Goal: Task Accomplishment & Management: Use online tool/utility

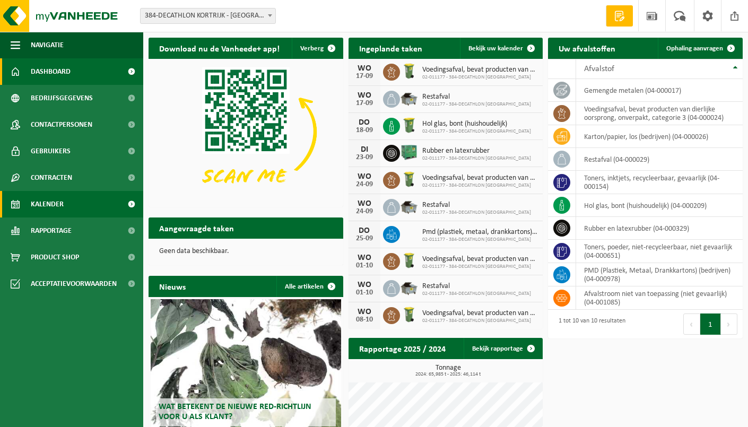
click at [21, 197] on link "Kalender" at bounding box center [71, 204] width 143 height 27
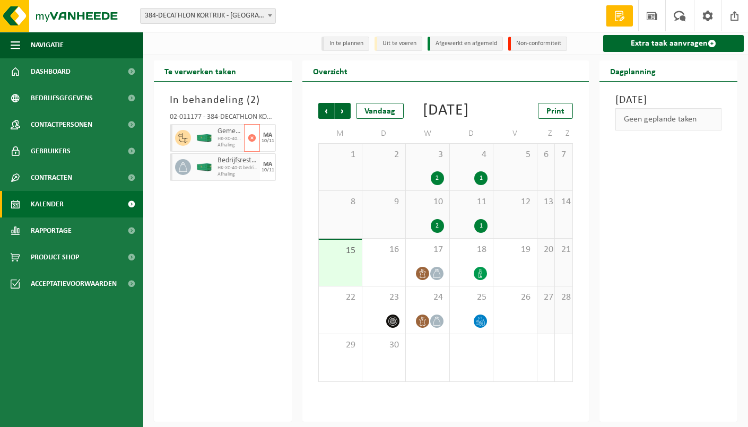
click at [212, 138] on div at bounding box center [204, 138] width 21 height 28
click at [231, 138] on span "HK-XC-40-G gemengde harde kunststoffen (PE, PP en PVC), recy" at bounding box center [230, 139] width 24 height 6
click at [207, 132] on div at bounding box center [204, 138] width 21 height 28
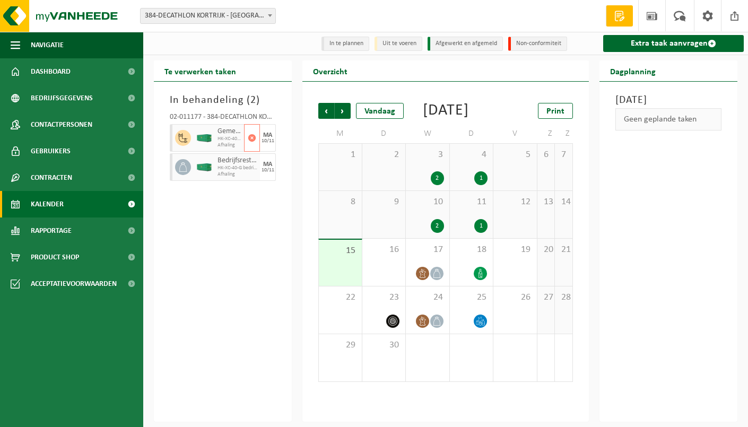
click at [178, 139] on span at bounding box center [183, 138] width 16 height 16
click at [178, 140] on icon at bounding box center [183, 138] width 10 height 10
click at [339, 107] on span "Volgende" at bounding box center [343, 111] width 16 height 16
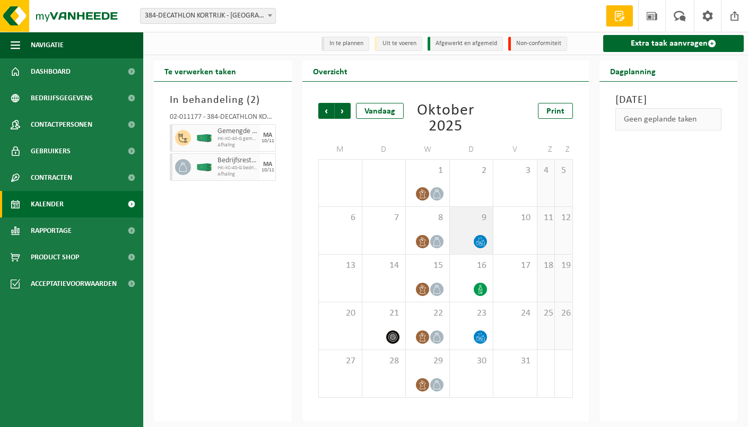
click at [480, 245] on icon at bounding box center [480, 241] width 9 height 9
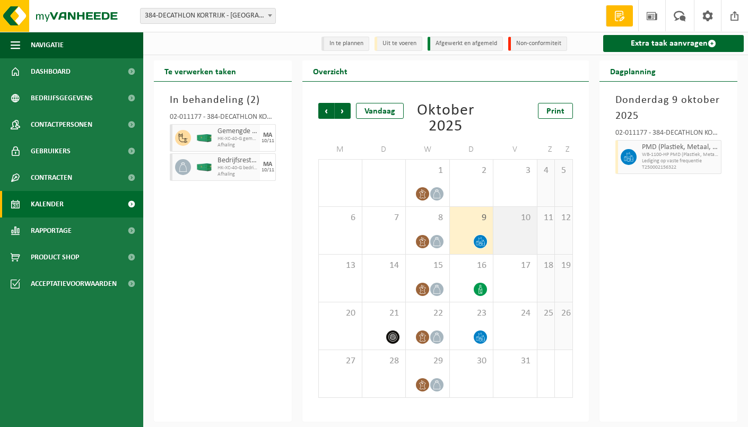
click at [502, 241] on div "10" at bounding box center [515, 230] width 44 height 47
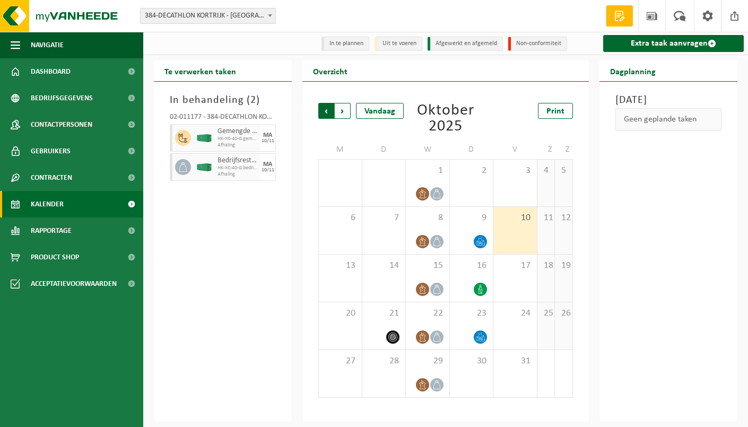
click at [340, 107] on span "Volgende" at bounding box center [343, 111] width 16 height 16
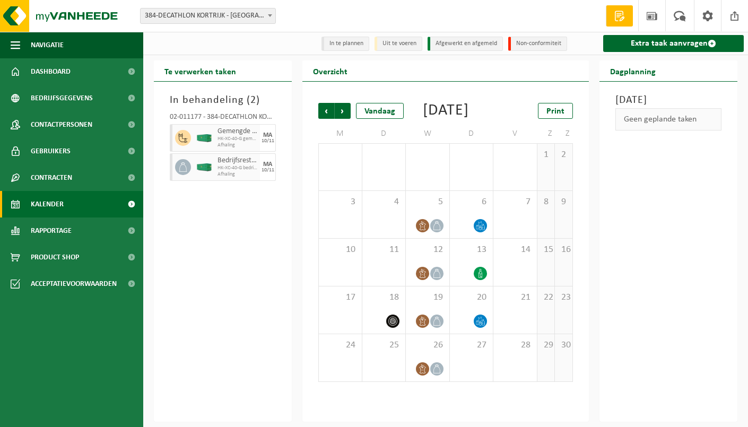
click at [340, 107] on span "Volgende" at bounding box center [343, 111] width 16 height 16
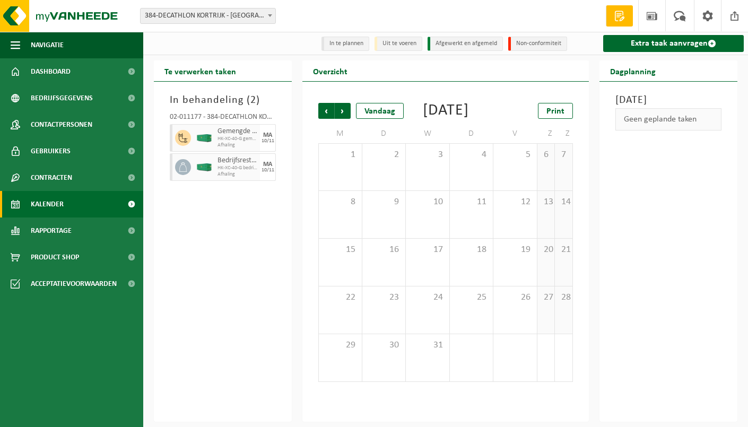
click at [316, 110] on div "Vorige Volgende Vandaag [DATE] Print M D W D V Z Z 1 2 3 4 5 6 7 8 9 10 11 12 1…" at bounding box center [445, 242] width 265 height 300
click at [331, 112] on span "Vorige" at bounding box center [326, 111] width 16 height 16
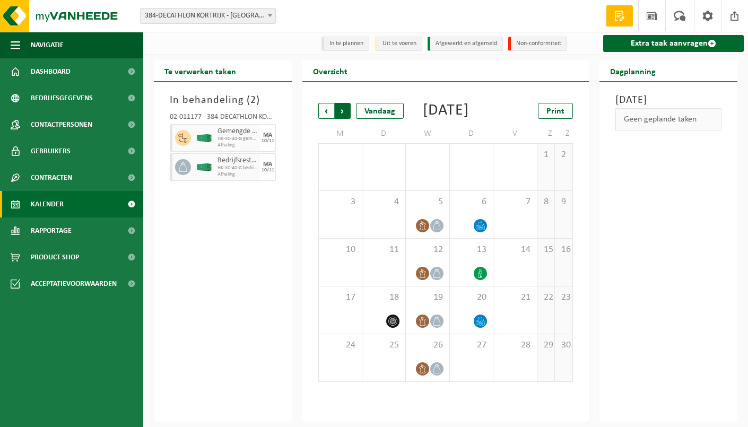
click at [325, 110] on span "Vorige" at bounding box center [326, 111] width 16 height 16
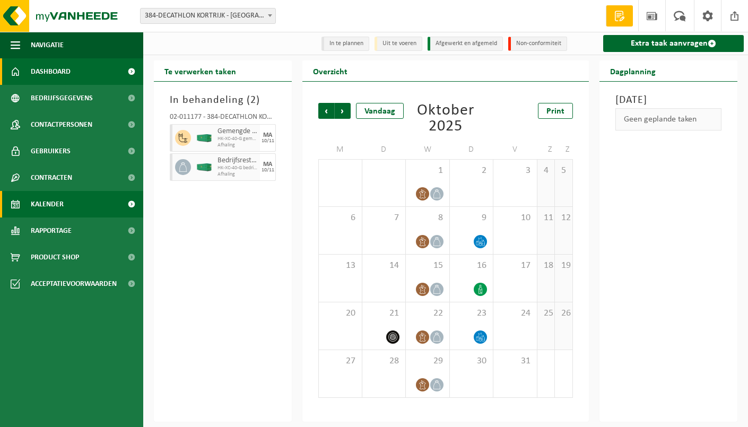
click at [56, 68] on span "Dashboard" at bounding box center [51, 71] width 40 height 27
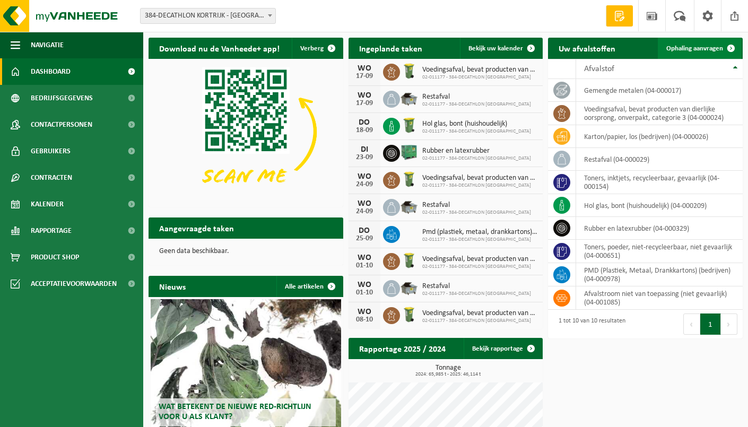
click at [700, 43] on link "Ophaling aanvragen" at bounding box center [700, 48] width 84 height 21
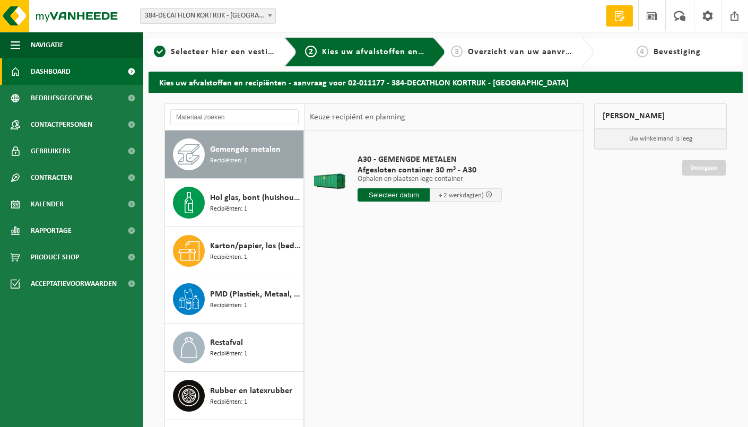
click at [59, 71] on span "Dashboard" at bounding box center [51, 71] width 40 height 27
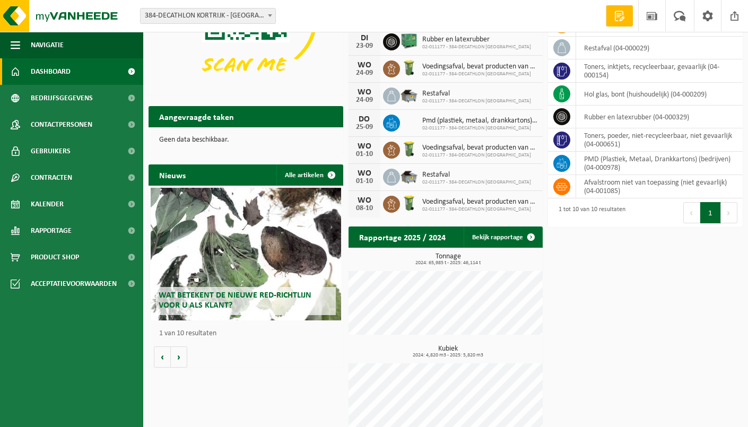
scroll to position [122, 0]
